Goal: Task Accomplishment & Management: Complete application form

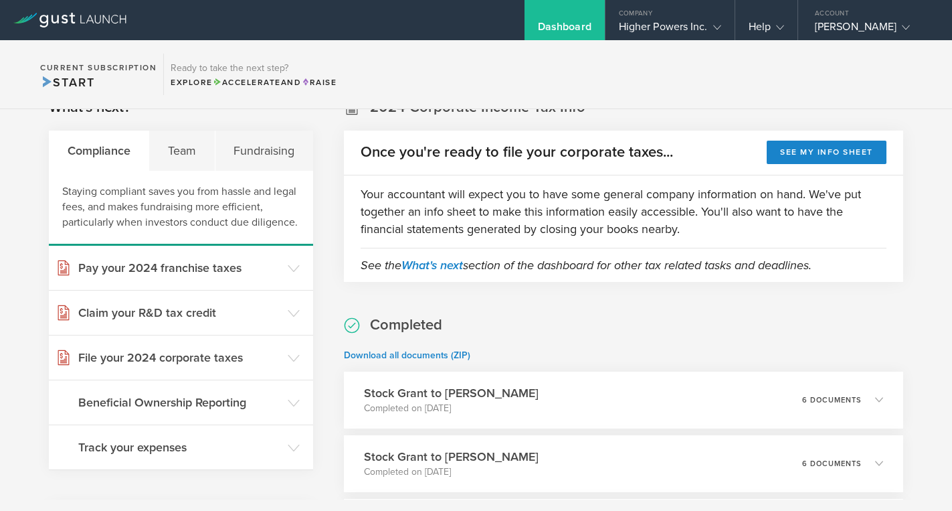
scroll to position [25, 0]
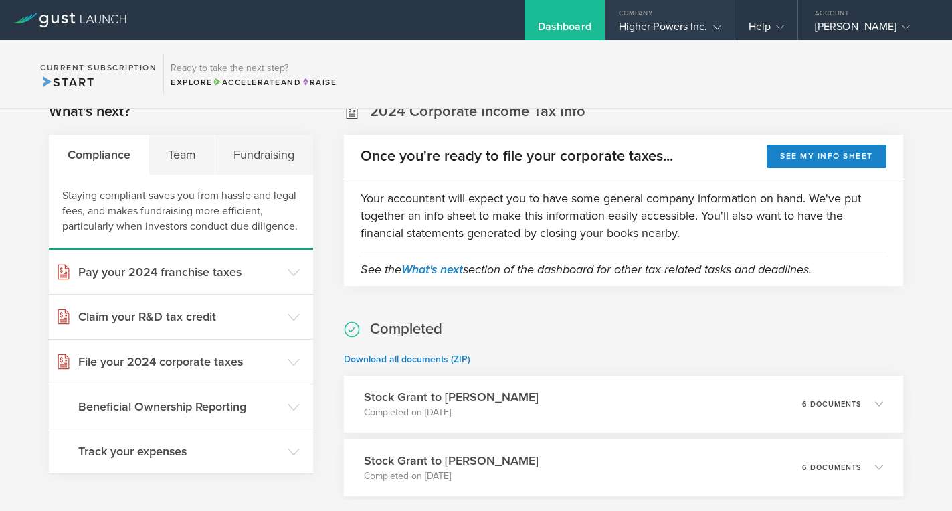
click at [679, 36] on div "Higher Powers Inc." at bounding box center [670, 30] width 102 height 20
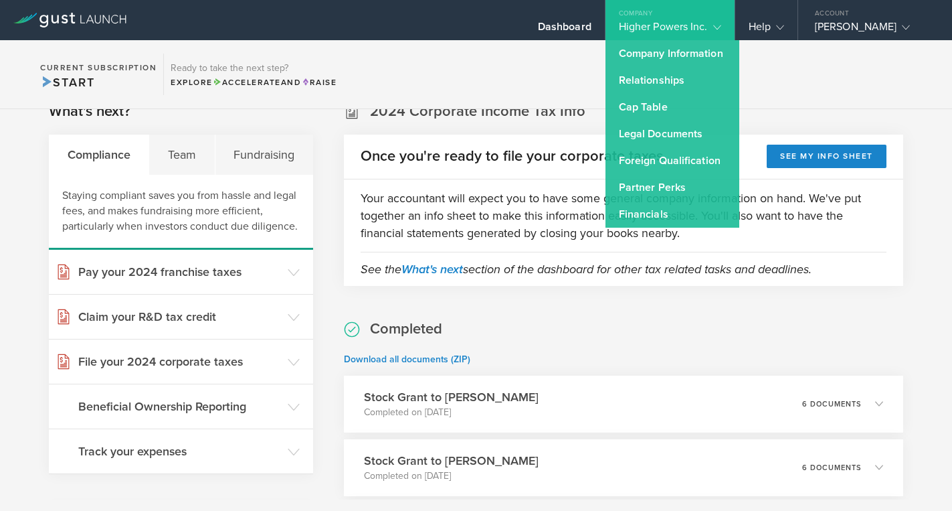
click at [663, 353] on p "Download all documents (ZIP)" at bounding box center [623, 359] width 559 height 13
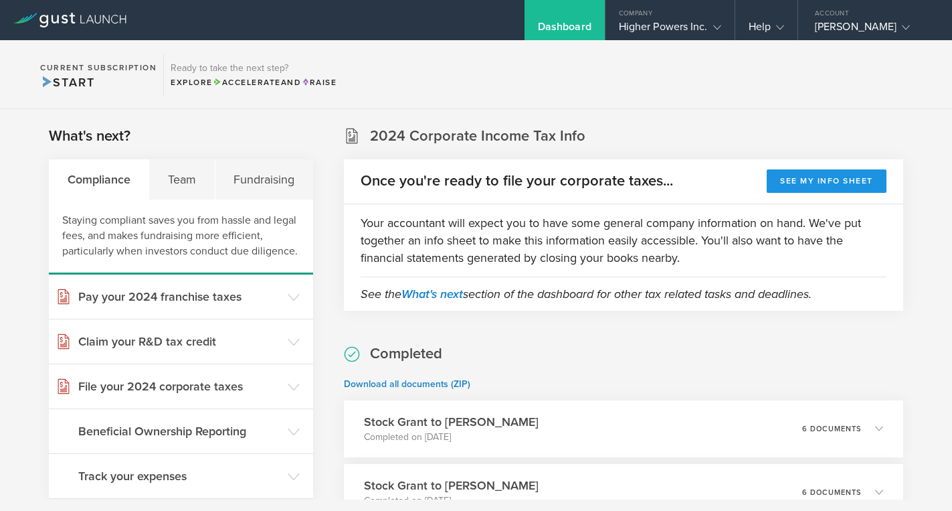
scroll to position [0, 0]
click at [645, 28] on div "Higher Powers Inc." at bounding box center [670, 30] width 102 height 20
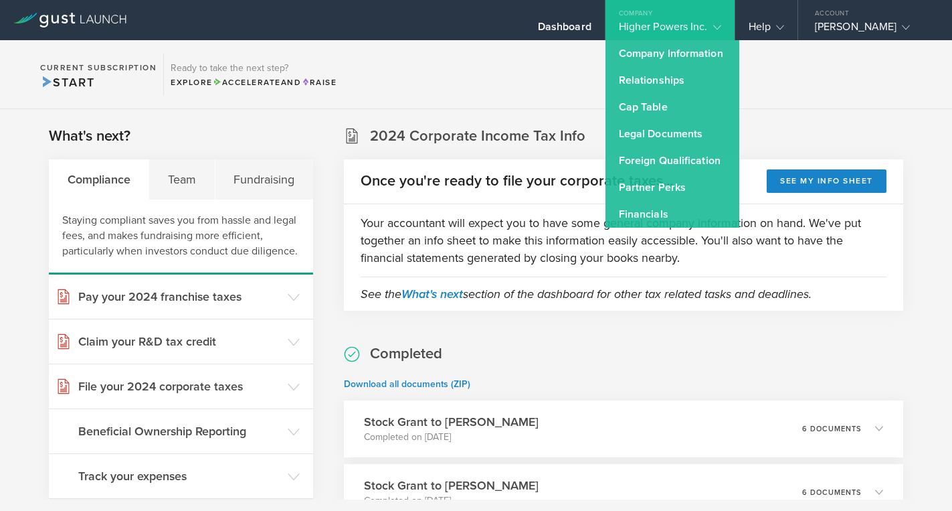
click at [519, 69] on section "Current Subscription Start Ready to take the next step? Explore Accelerate and …" at bounding box center [476, 74] width 952 height 69
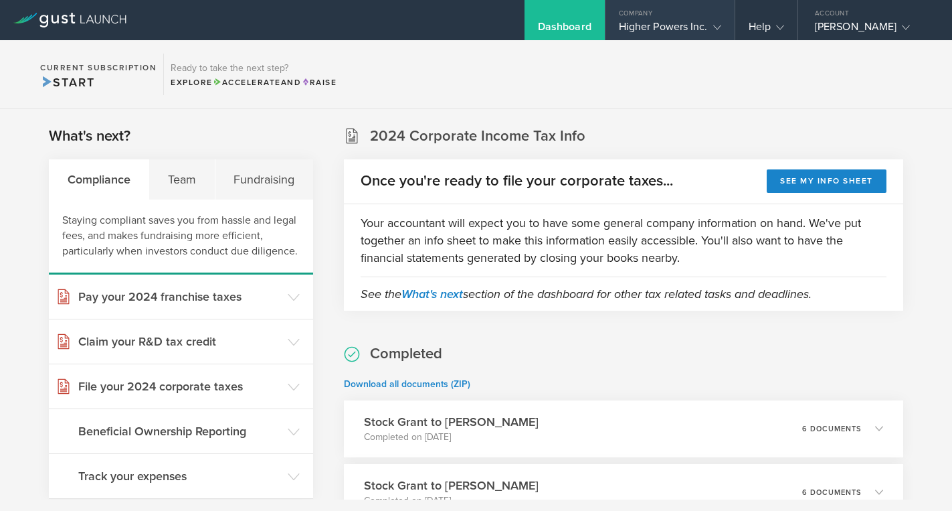
click at [682, 35] on div "Higher Powers Inc." at bounding box center [670, 30] width 102 height 20
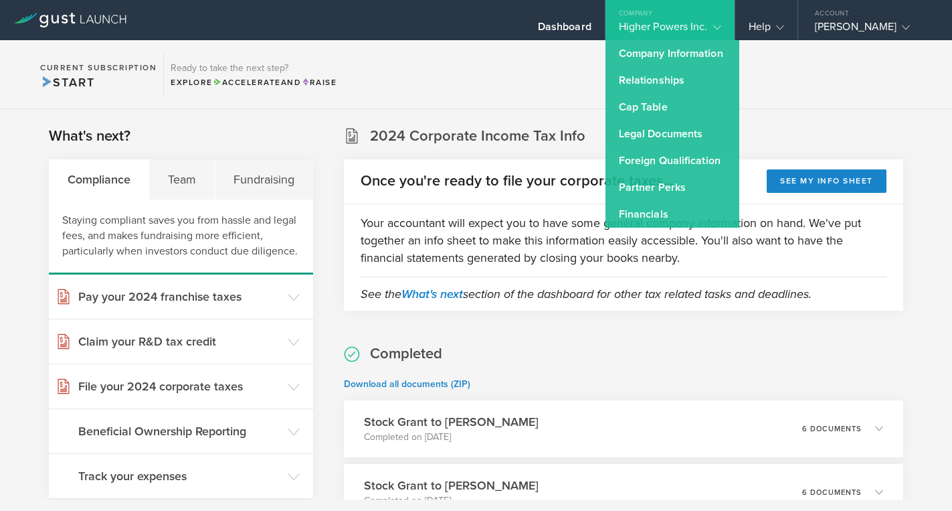
click at [768, 82] on section "Current Subscription Start Ready to take the next step? Explore Accelerate and …" at bounding box center [476, 74] width 952 height 69
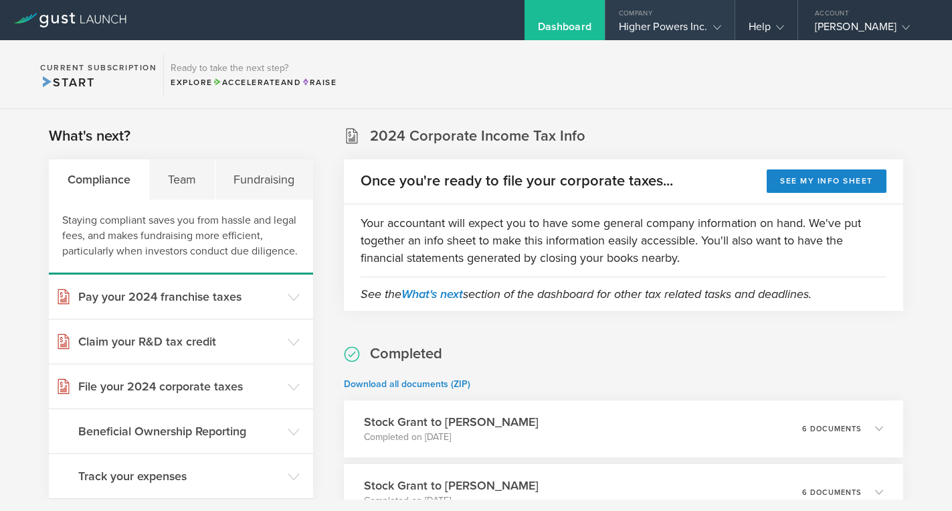
click at [653, 31] on div "Higher Powers Inc." at bounding box center [670, 30] width 102 height 20
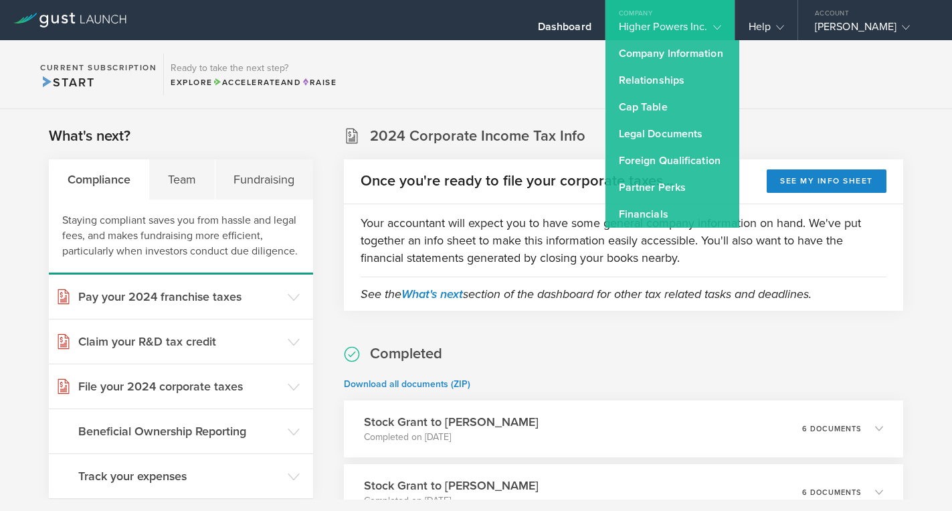
click at [774, 139] on section "2024 Corporate Income Tax Info Once you're ready to file your corporate taxes..…" at bounding box center [623, 218] width 559 height 185
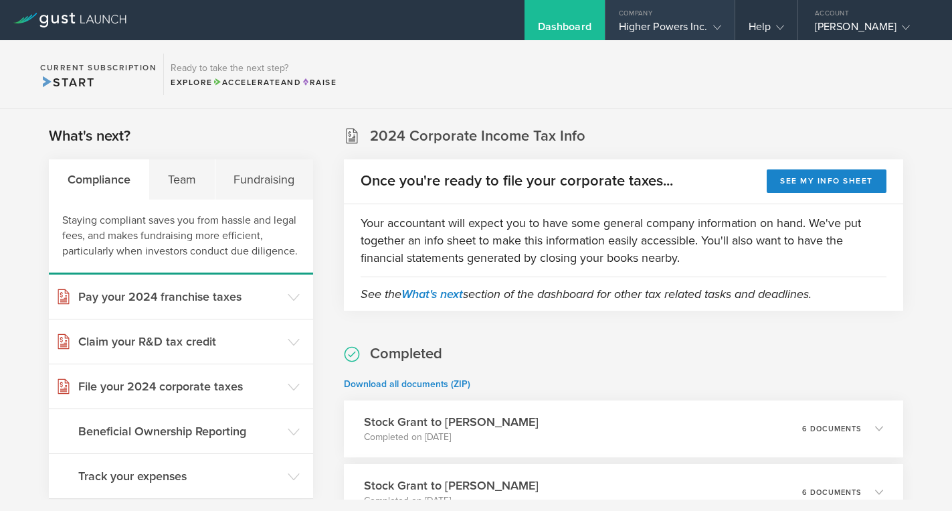
click at [649, 26] on div "Higher Powers Inc." at bounding box center [670, 30] width 102 height 20
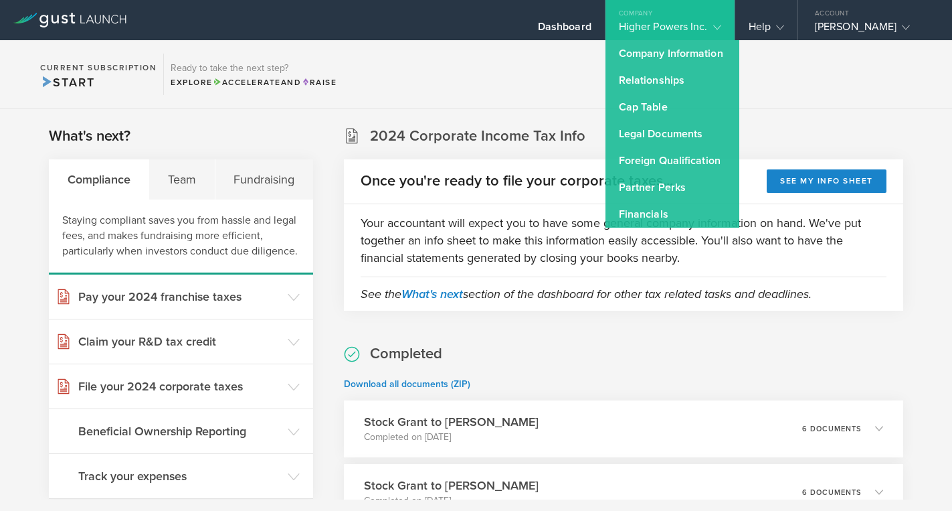
click at [827, 89] on section "Current Subscription Start Ready to take the next step? Explore Accelerate and …" at bounding box center [476, 74] width 952 height 69
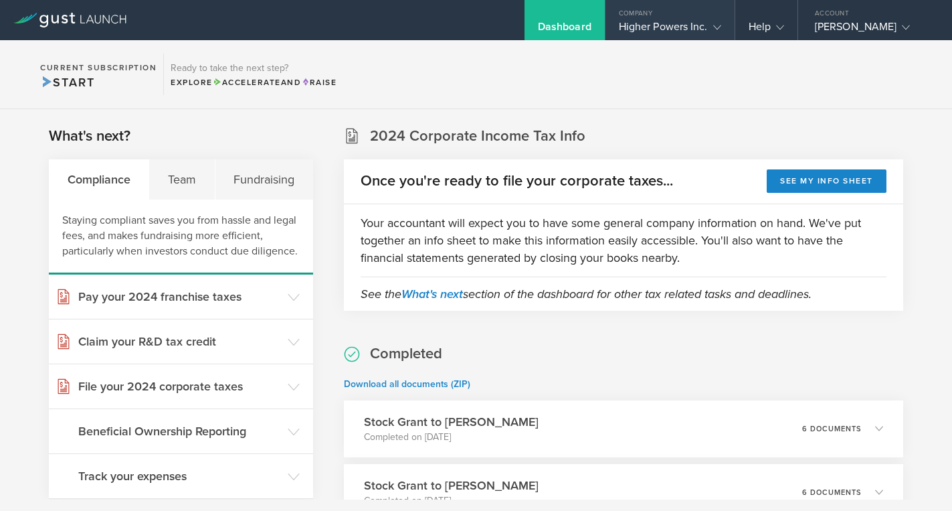
click at [659, 27] on div "Higher Powers Inc." at bounding box center [670, 30] width 102 height 20
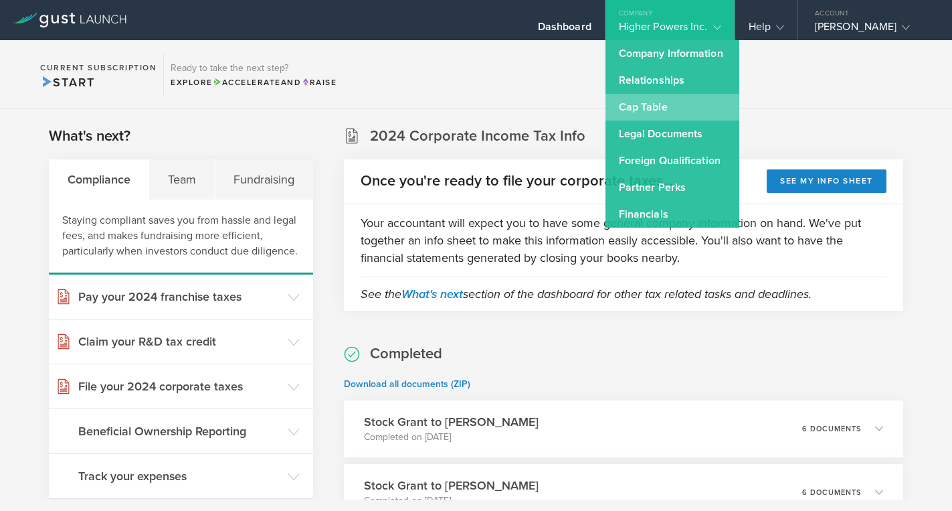
click at [659, 110] on link "Cap Table" at bounding box center [673, 107] width 134 height 27
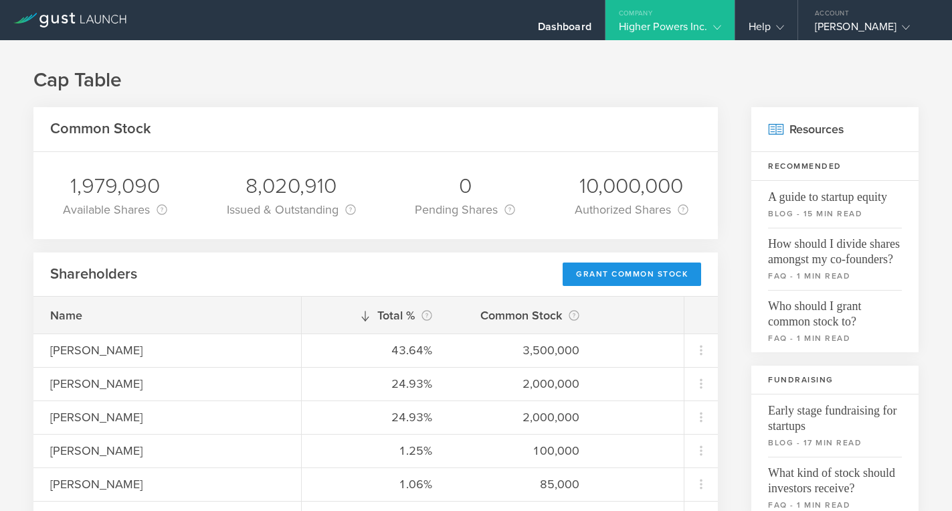
click at [616, 282] on div "Grant Common Stock" at bounding box center [632, 273] width 139 height 23
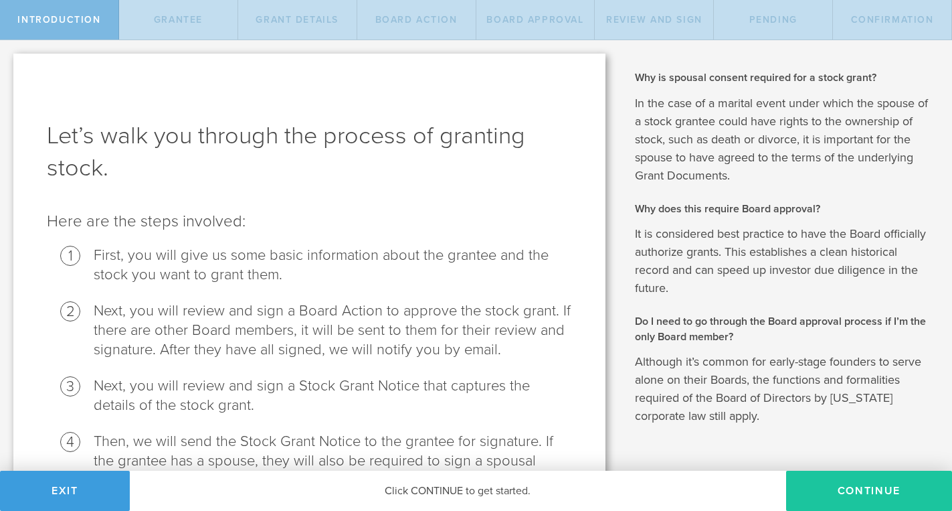
click at [901, 503] on button "Continue" at bounding box center [869, 490] width 166 height 40
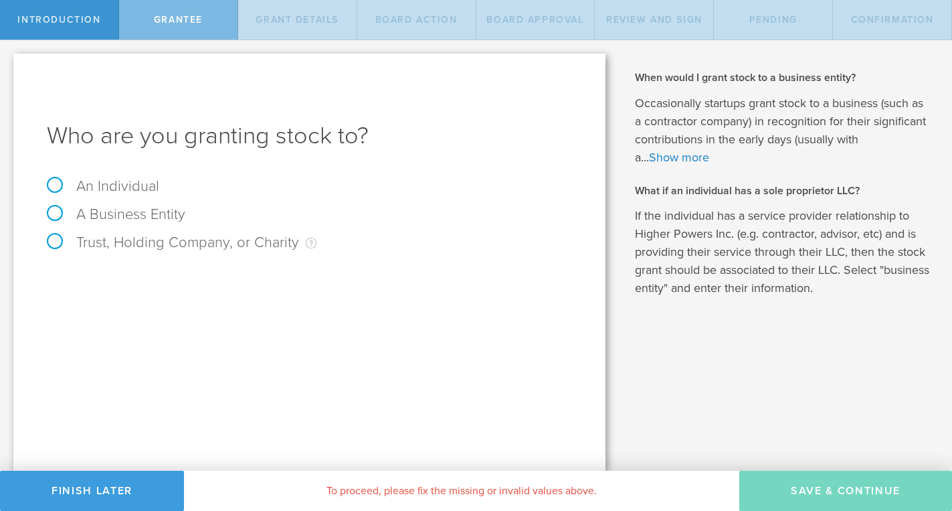
click at [118, 187] on label "An Individual" at bounding box center [103, 185] width 112 height 17
click at [9, 62] on input "An Individual" at bounding box center [4, 50] width 9 height 21
radio input "true"
click at [272, 275] on input "text" at bounding box center [359, 280] width 425 height 20
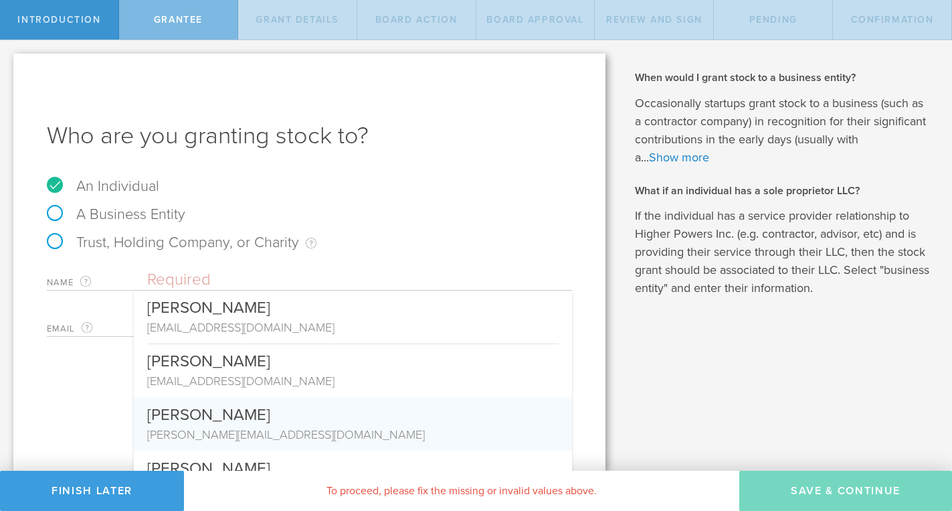
click at [294, 412] on div "Daniel Bergeron" at bounding box center [353, 411] width 412 height 29
type input "Daniel Bergeron"
type input "dannybergeron@att.net"
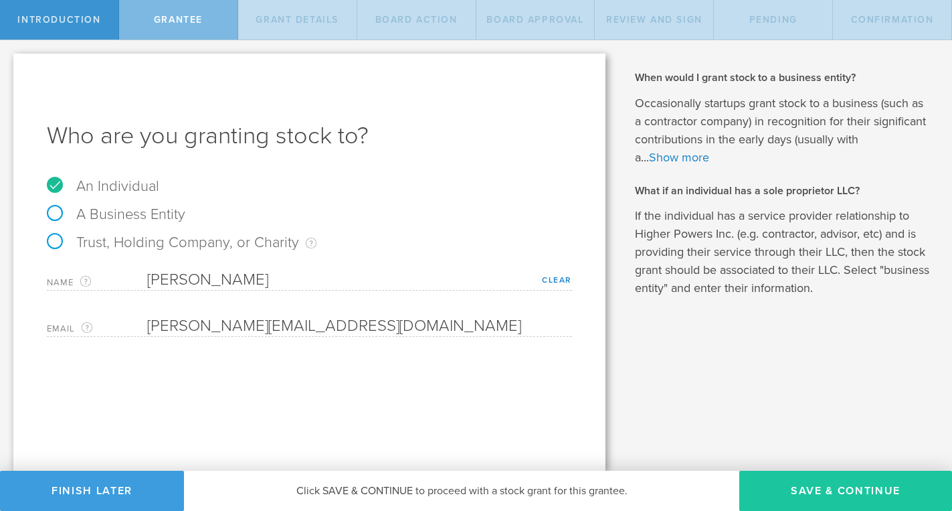
click at [824, 491] on button "Save & Continue" at bounding box center [846, 490] width 213 height 40
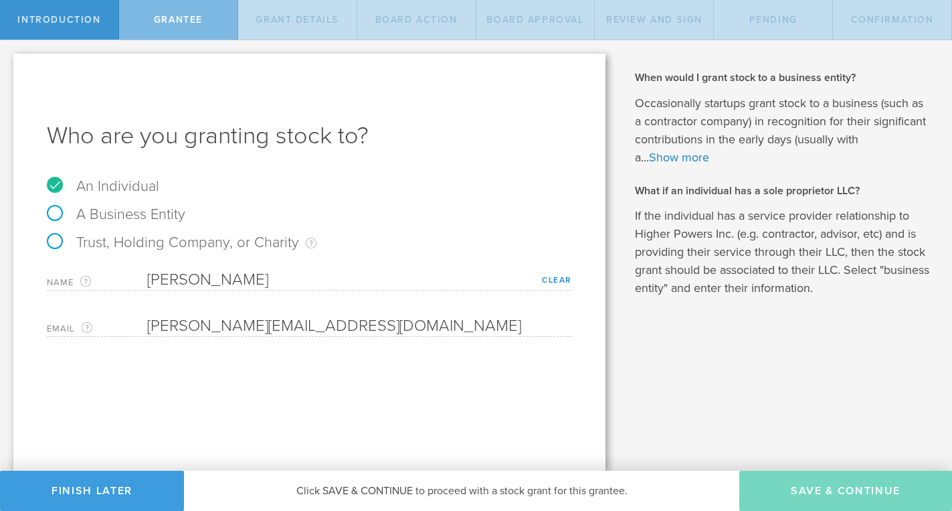
type input "48"
type input "12"
select select "none"
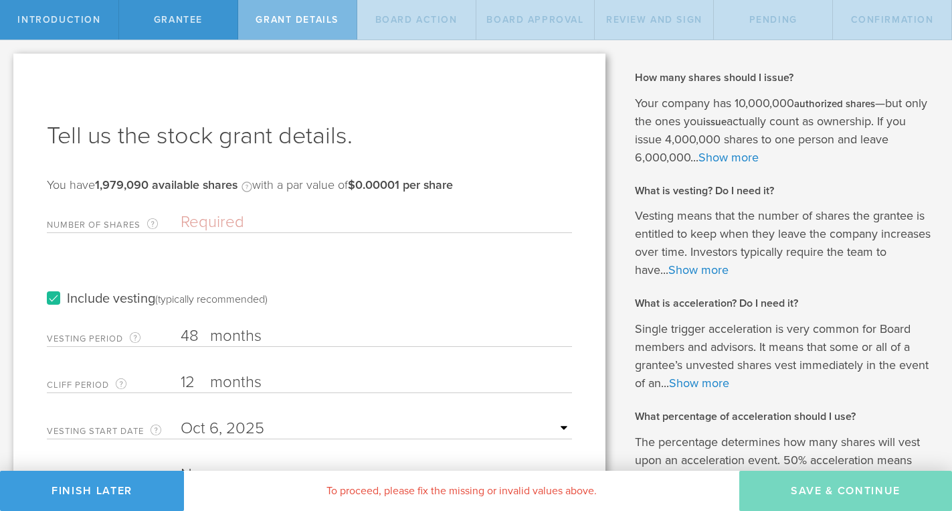
click at [220, 226] on input "Number of Shares The total amount of stock the company is granting to this reci…" at bounding box center [377, 222] width 392 height 20
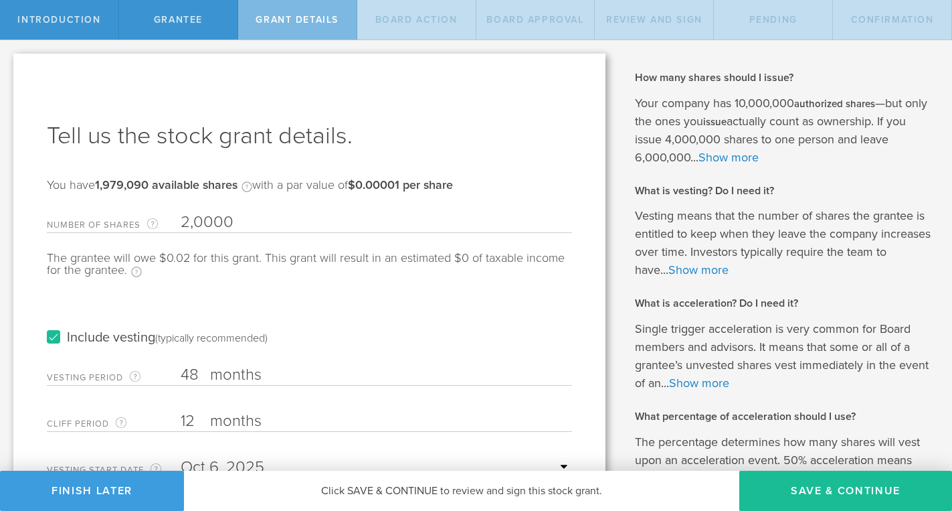
type input "20,000"
click at [197, 373] on input "48" at bounding box center [377, 375] width 392 height 20
type input "4"
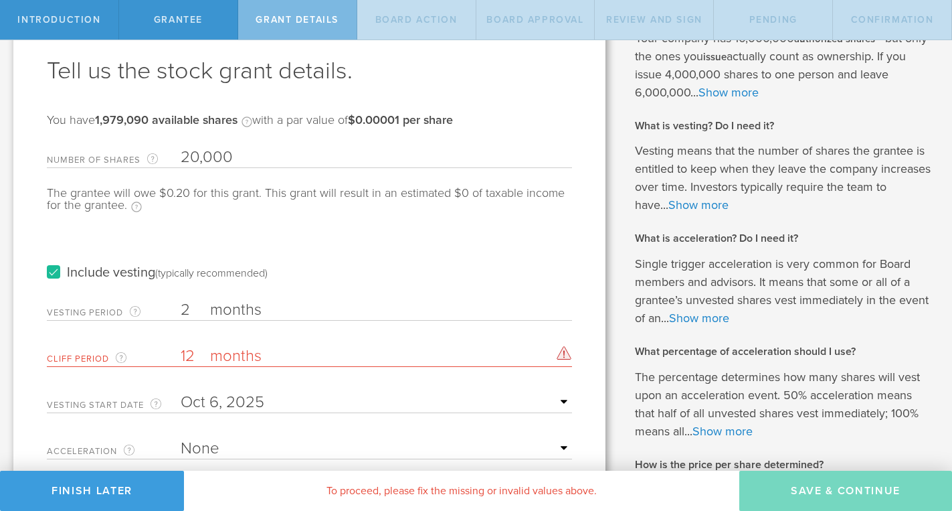
scroll to position [69, 0]
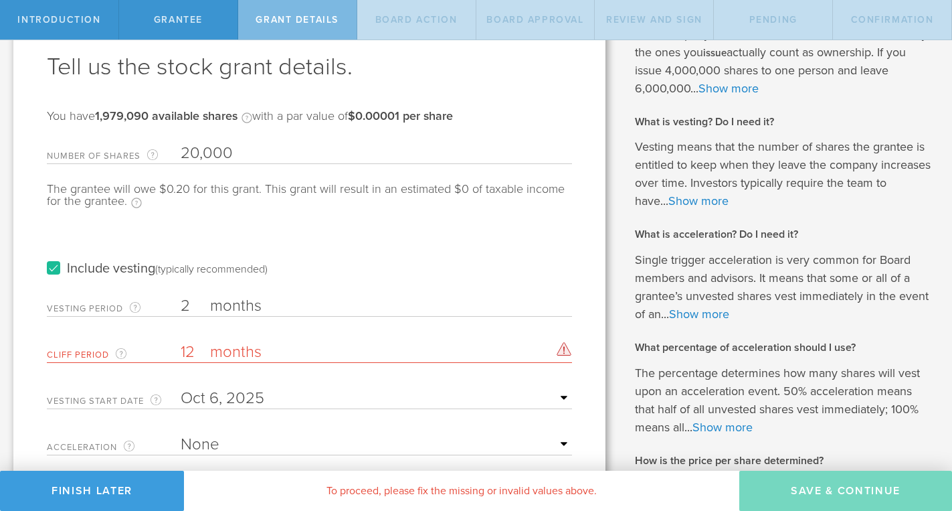
type input "2"
click at [201, 358] on input "12" at bounding box center [377, 352] width 392 height 20
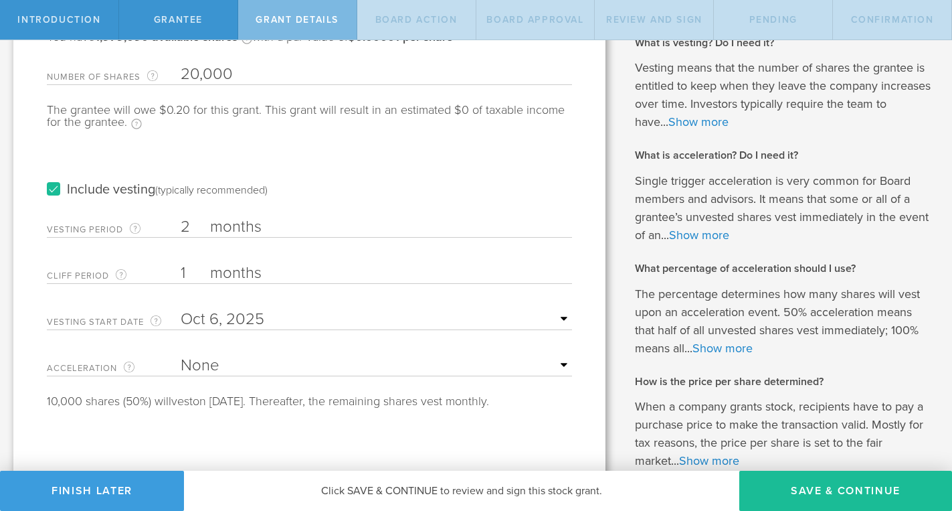
scroll to position [152, 0]
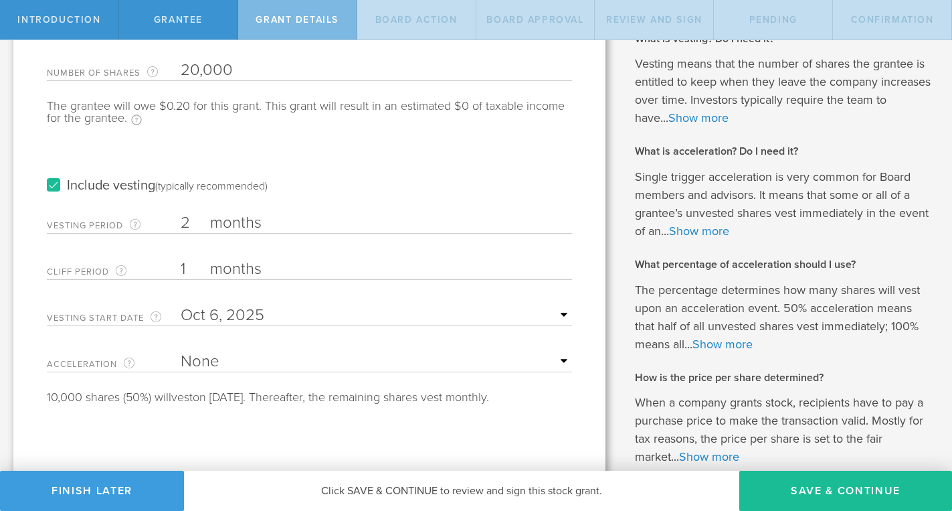
type input "1"
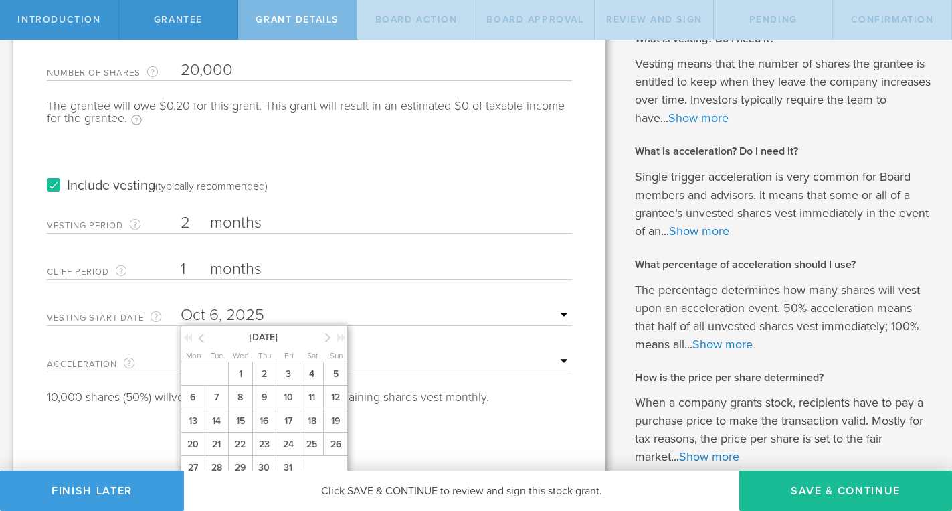
click at [310, 311] on input "text" at bounding box center [377, 315] width 392 height 20
click at [220, 409] on span "7" at bounding box center [217, 396] width 24 height 23
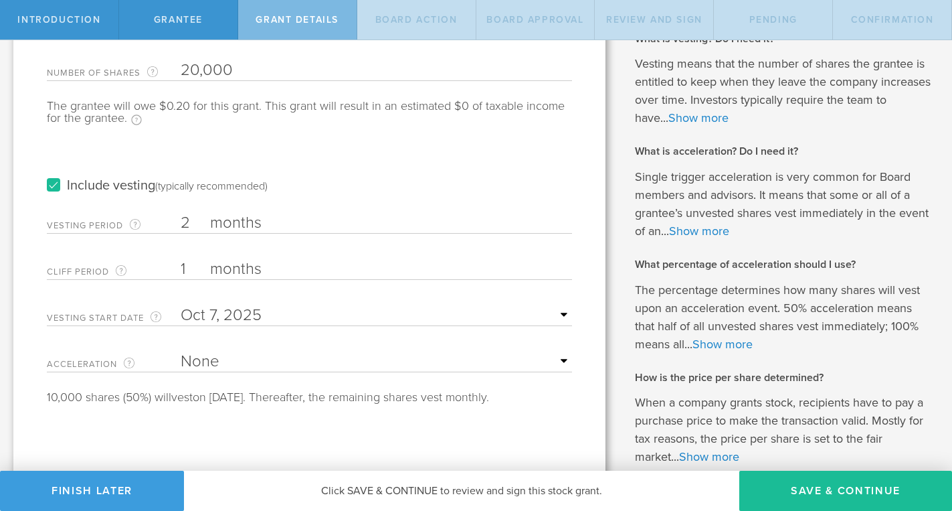
select select "double"
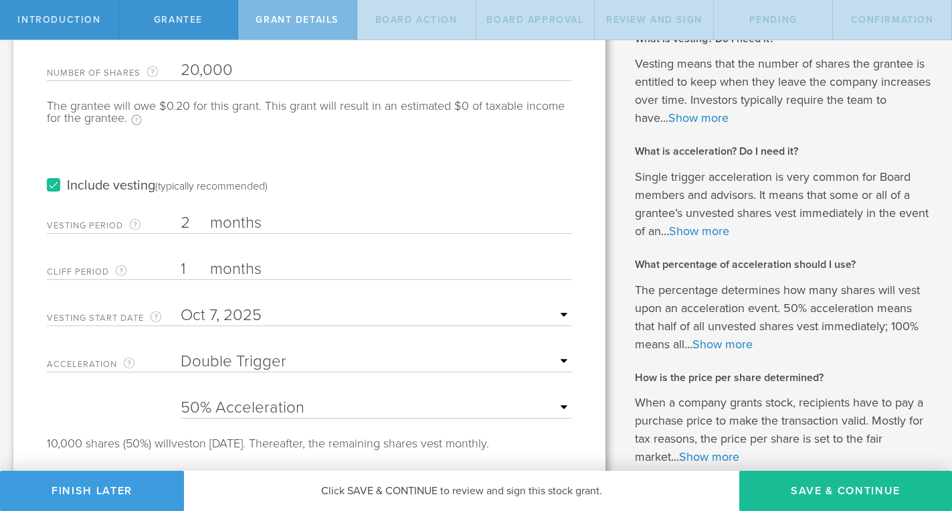
select select "100"
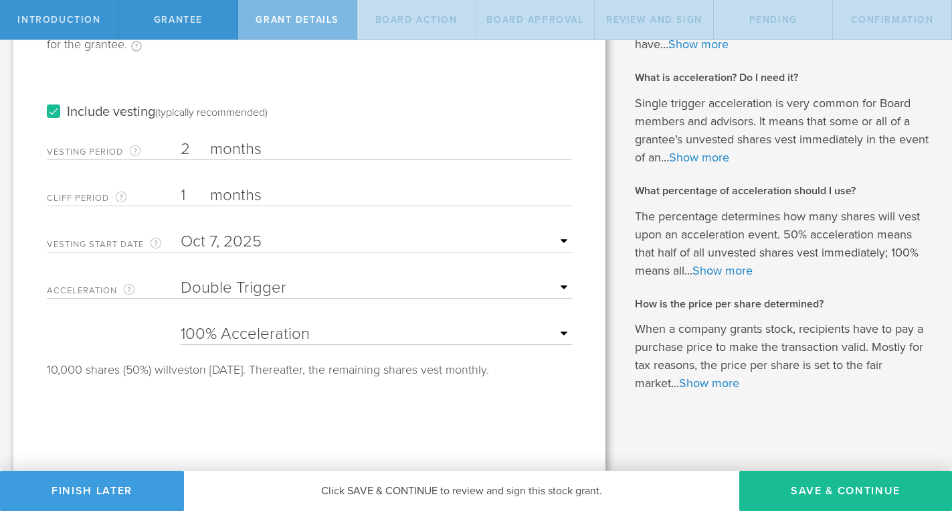
scroll to position [225, 0]
click at [836, 493] on button "Save & Continue" at bounding box center [846, 490] width 213 height 40
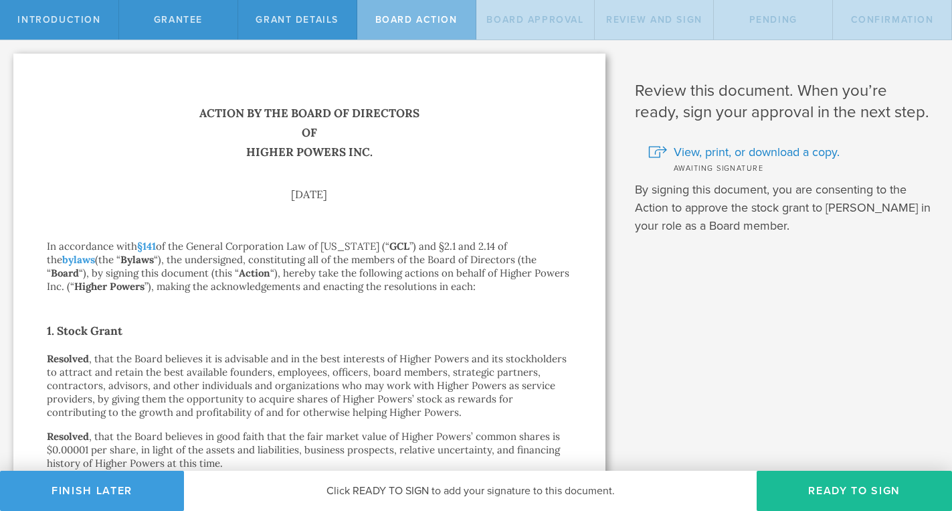
scroll to position [0, 0]
click at [87, 491] on button "Finish Later" at bounding box center [92, 490] width 184 height 40
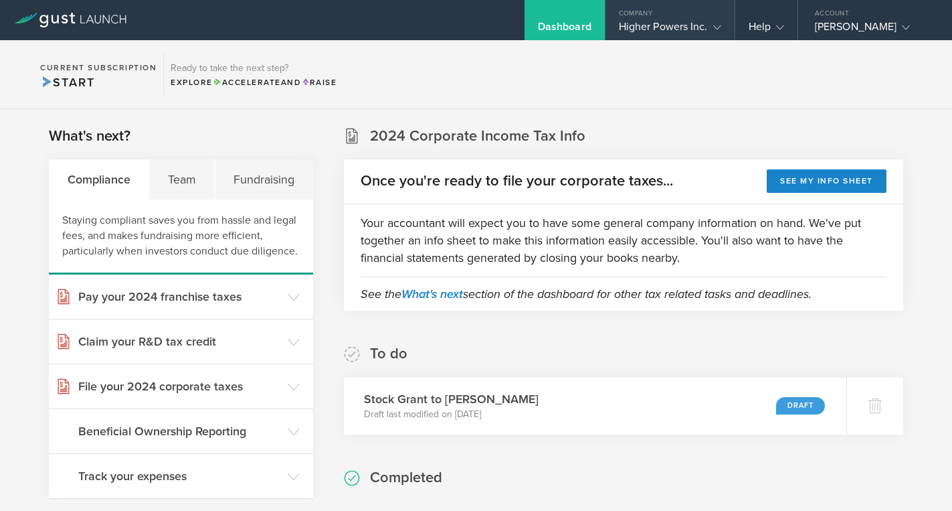
click at [674, 31] on div "Higher Powers Inc." at bounding box center [670, 30] width 102 height 20
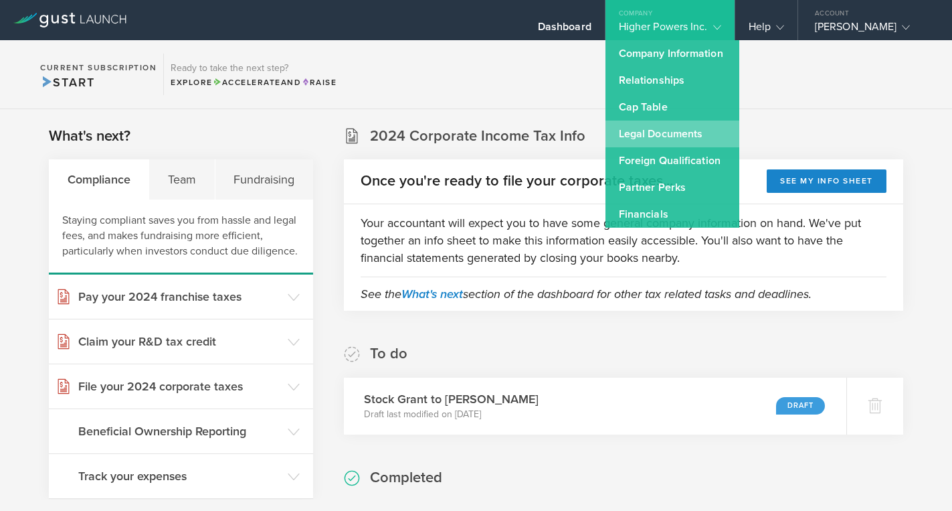
click at [673, 137] on link "Legal Documents" at bounding box center [673, 133] width 134 height 27
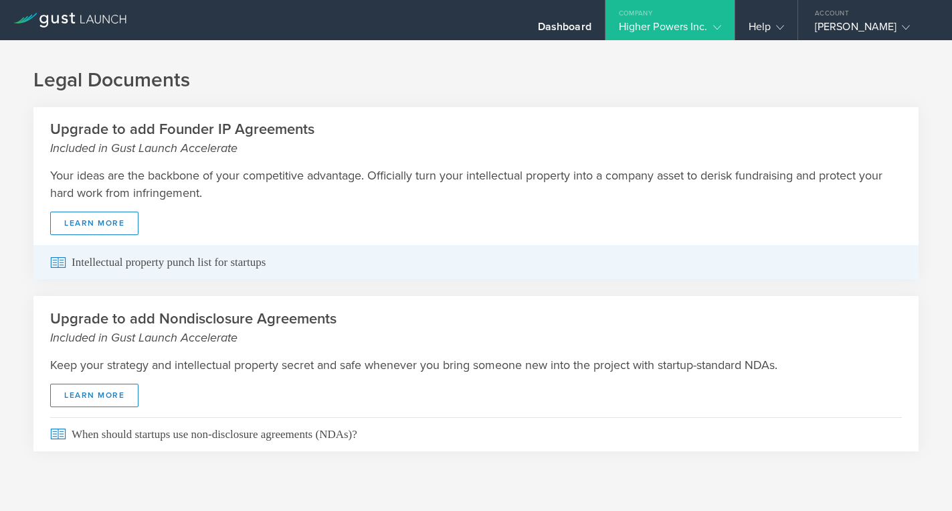
click at [213, 260] on span "Intellectual property punch list for startups" at bounding box center [476, 262] width 852 height 34
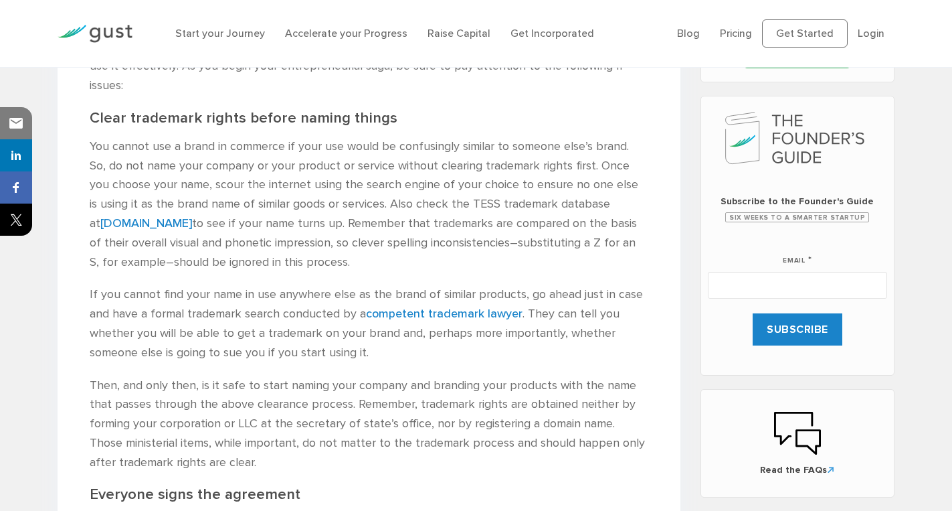
scroll to position [566, 0]
